Goal: Information Seeking & Learning: Learn about a topic

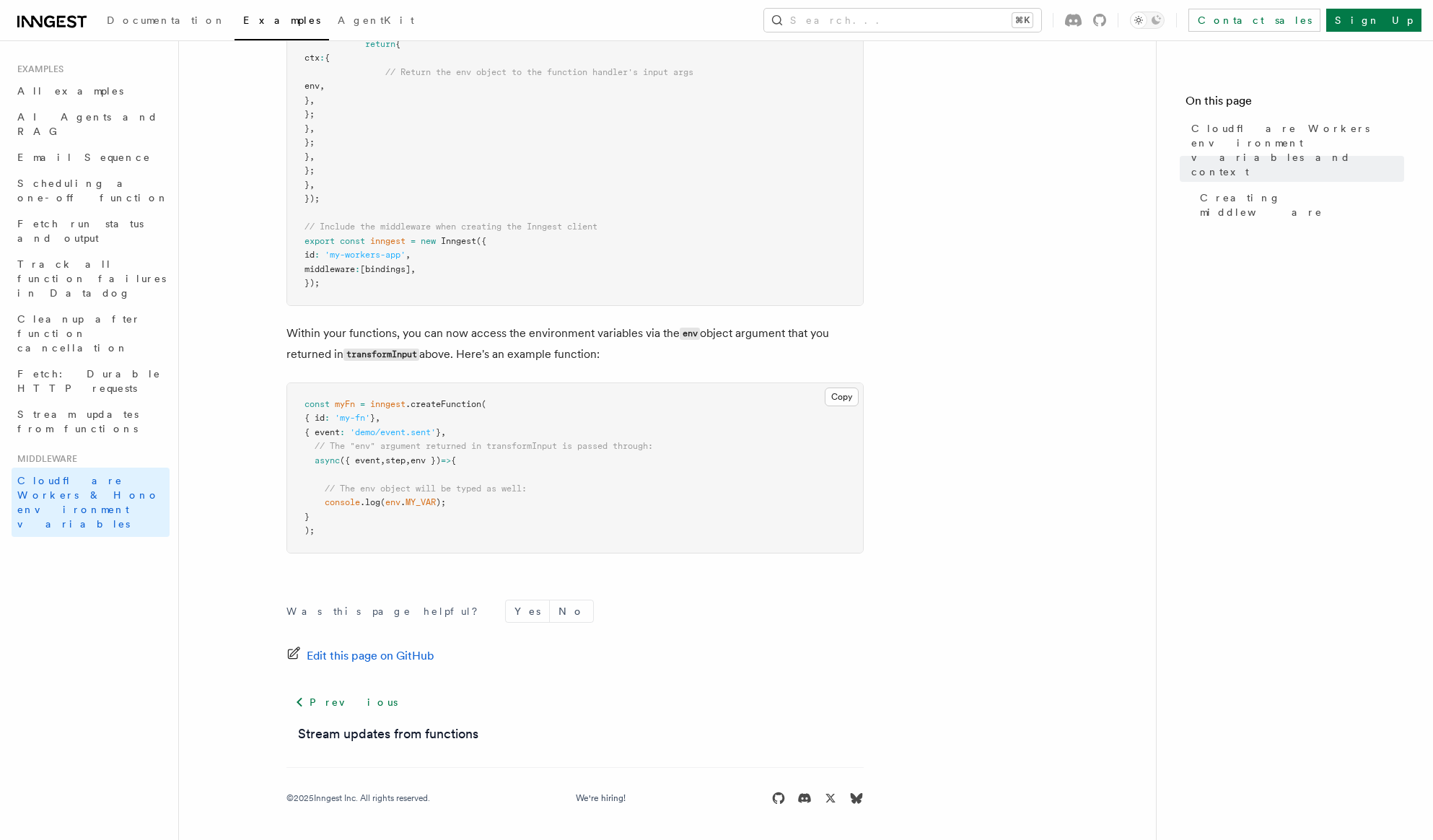
scroll to position [684, 0]
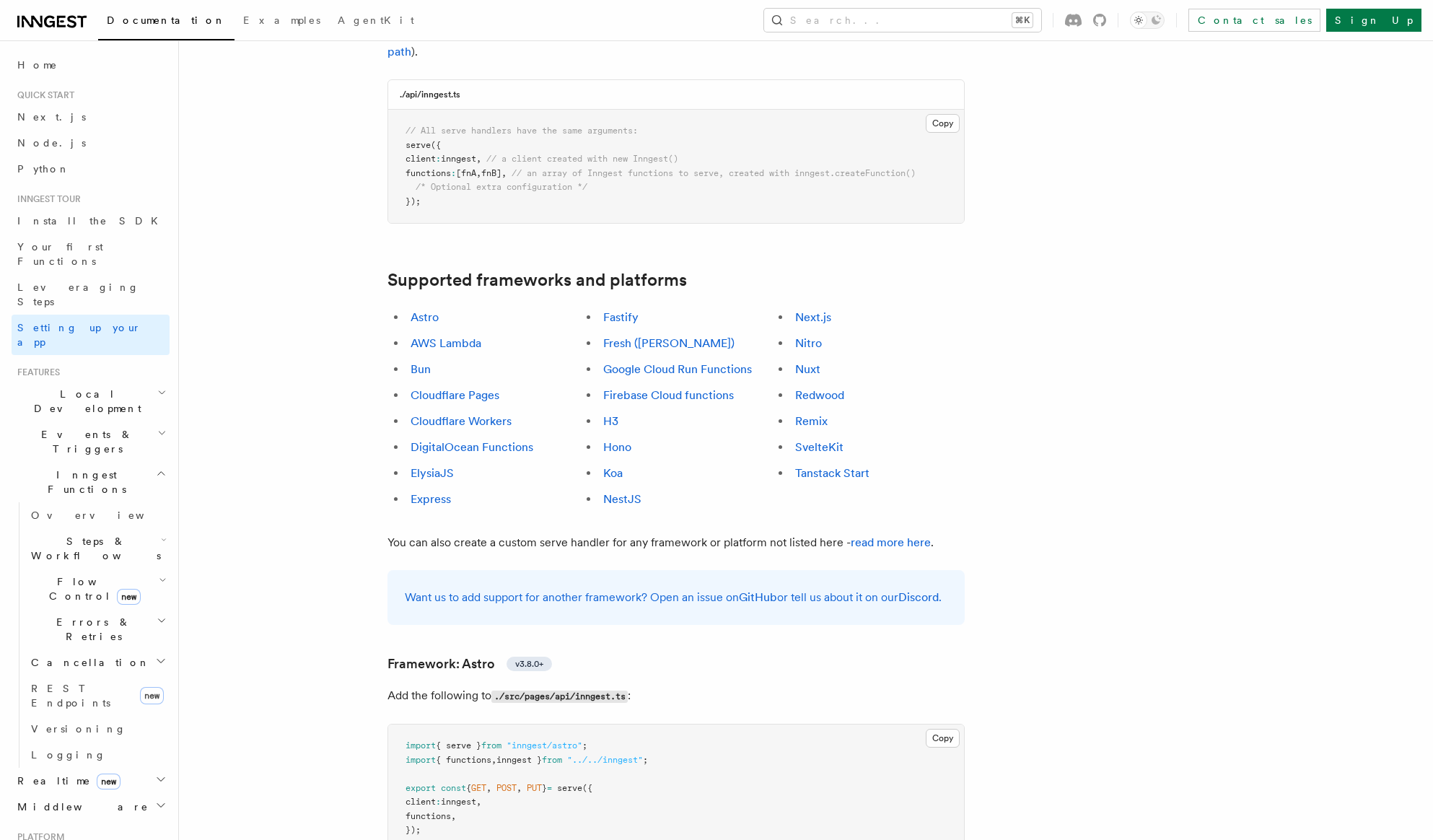
scroll to position [685, 0]
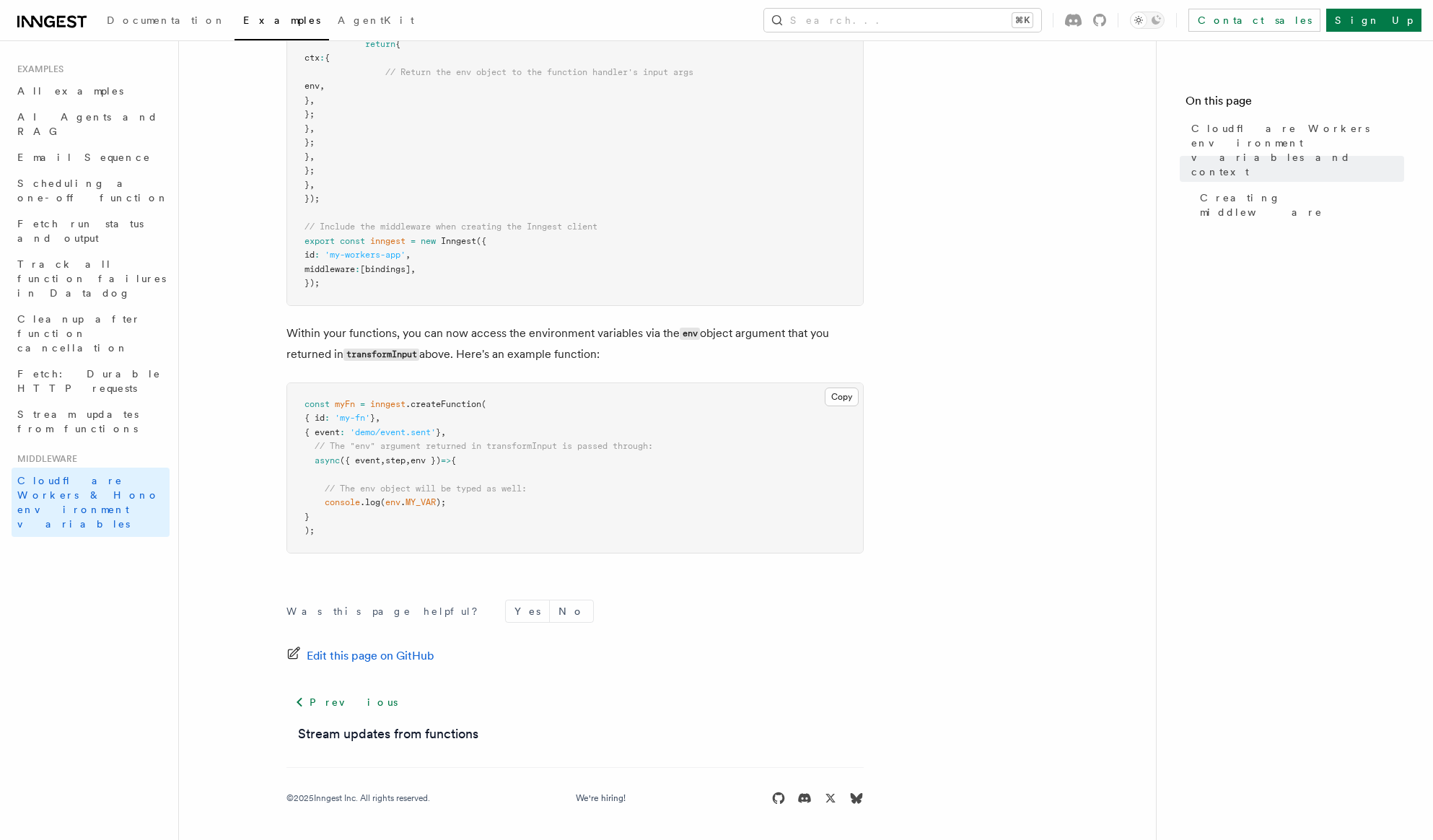
scroll to position [684, 0]
